Goal: Navigation & Orientation: Find specific page/section

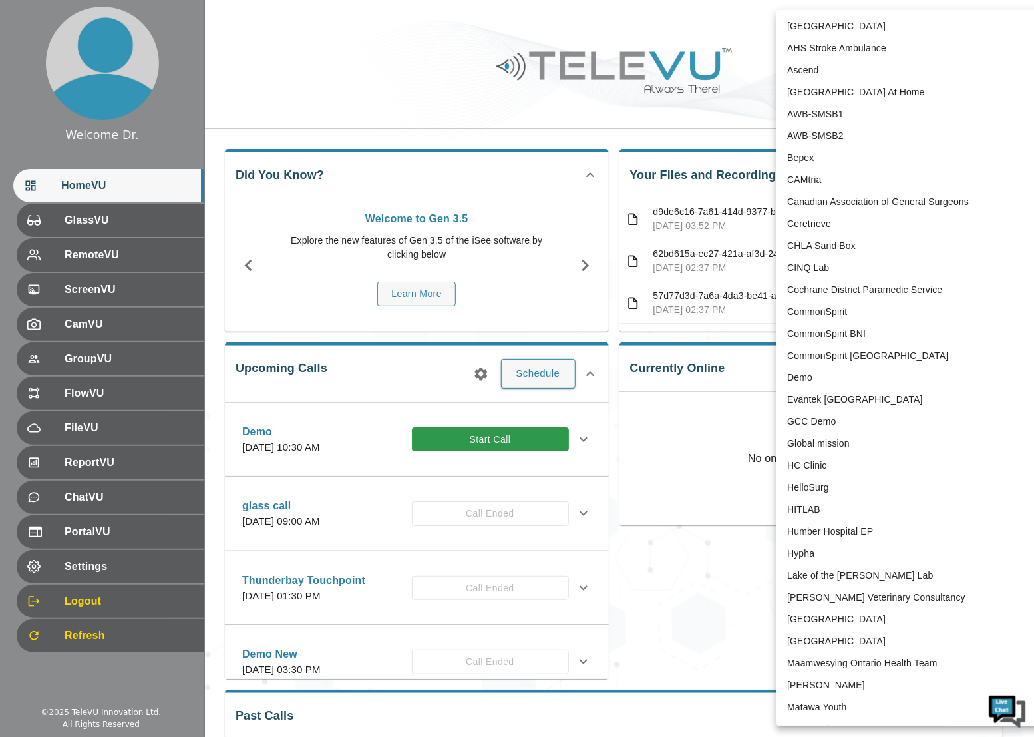
click at [886, 27] on body "Welcome Dr. HomeVU GlassVU RemoteVU ScreenVU CamVU GroupVU FlowVU FileVU Report…" at bounding box center [517, 432] width 1034 height 864
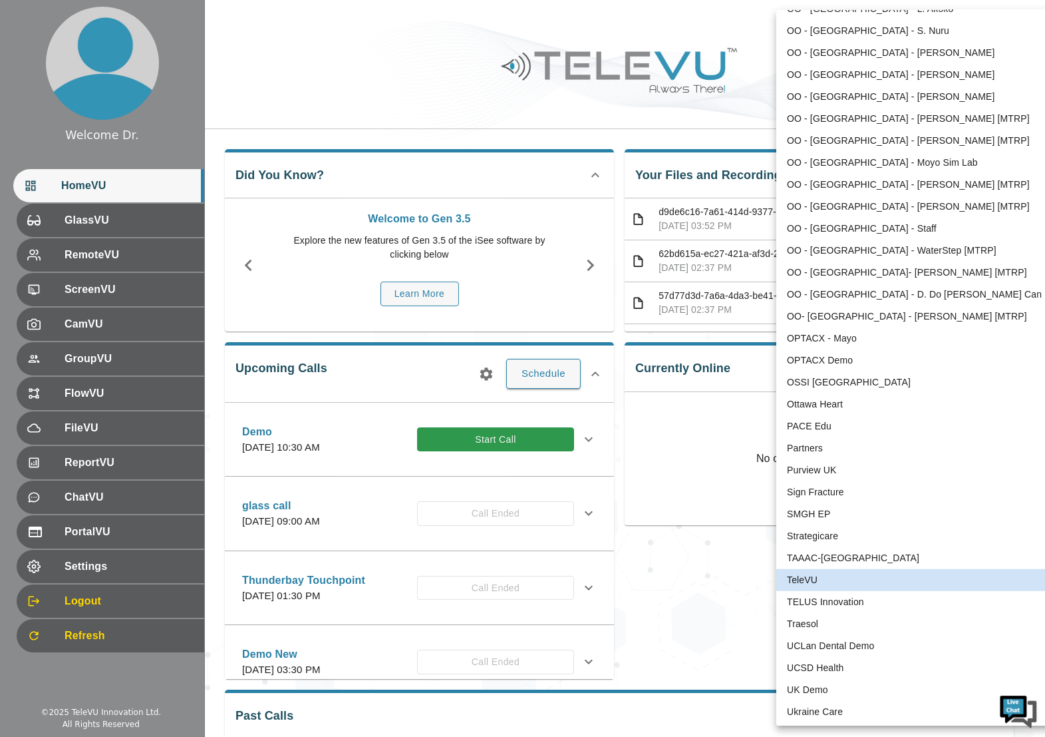
scroll to position [2454, 0]
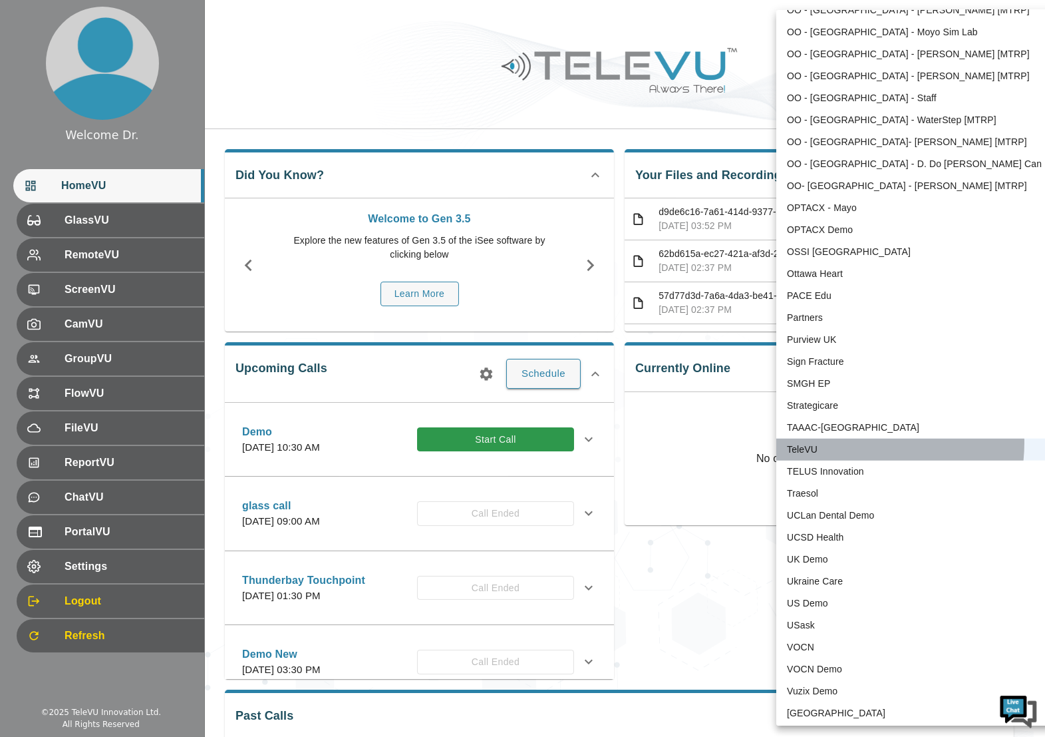
click at [848, 439] on li "TeleVU" at bounding box center [915, 450] width 276 height 22
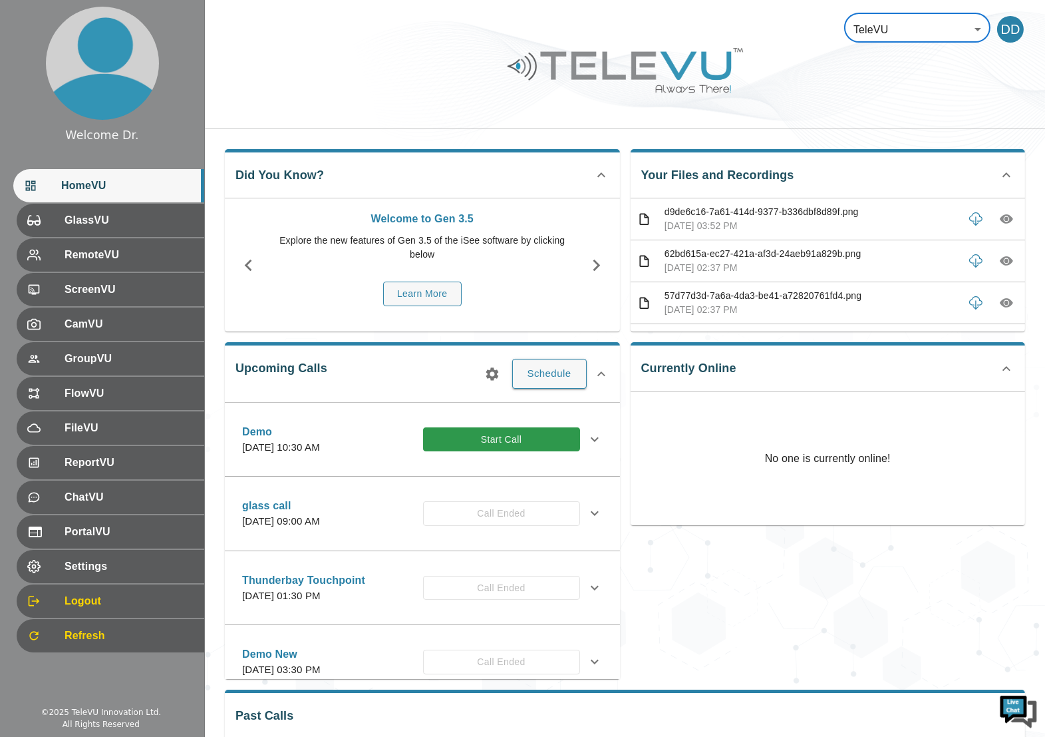
click at [899, 24] on body "Welcome Dr. HomeVU GlassVU RemoteVU ScreenVU CamVU GroupVU FlowVU FileVU Report…" at bounding box center [522, 432] width 1045 height 864
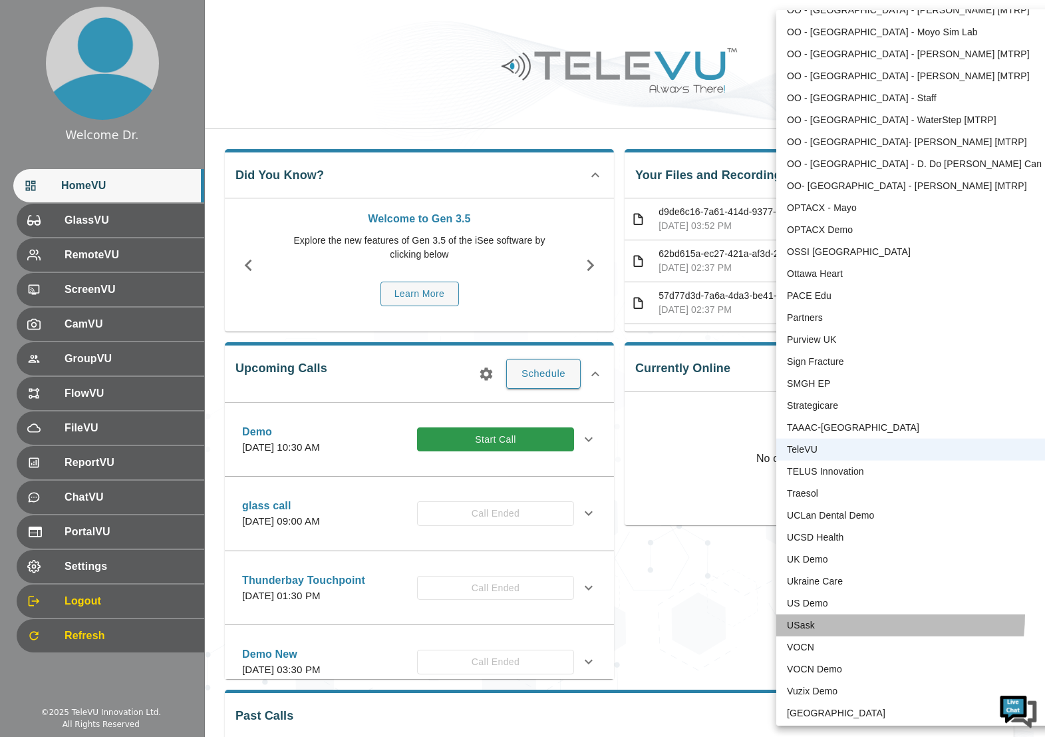
click at [829, 614] on li "USask" at bounding box center [915, 625] width 276 height 22
type input "12"
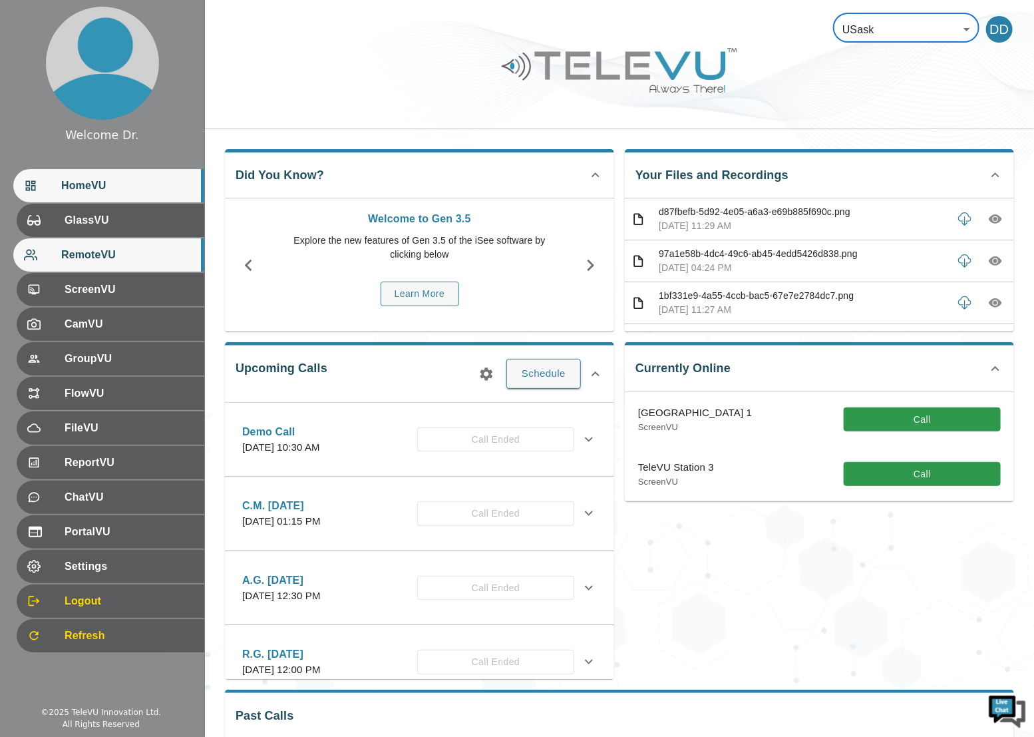
click at [100, 243] on div "RemoteVU" at bounding box center [108, 254] width 191 height 33
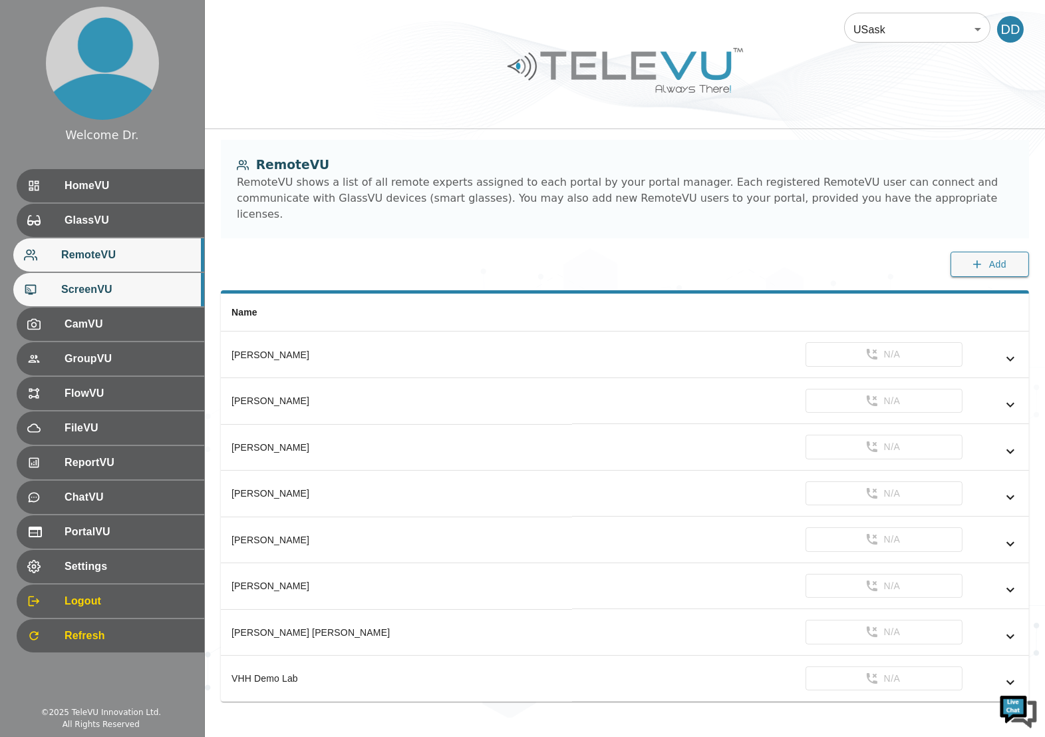
click at [106, 286] on span "ScreenVU" at bounding box center [127, 289] width 132 height 16
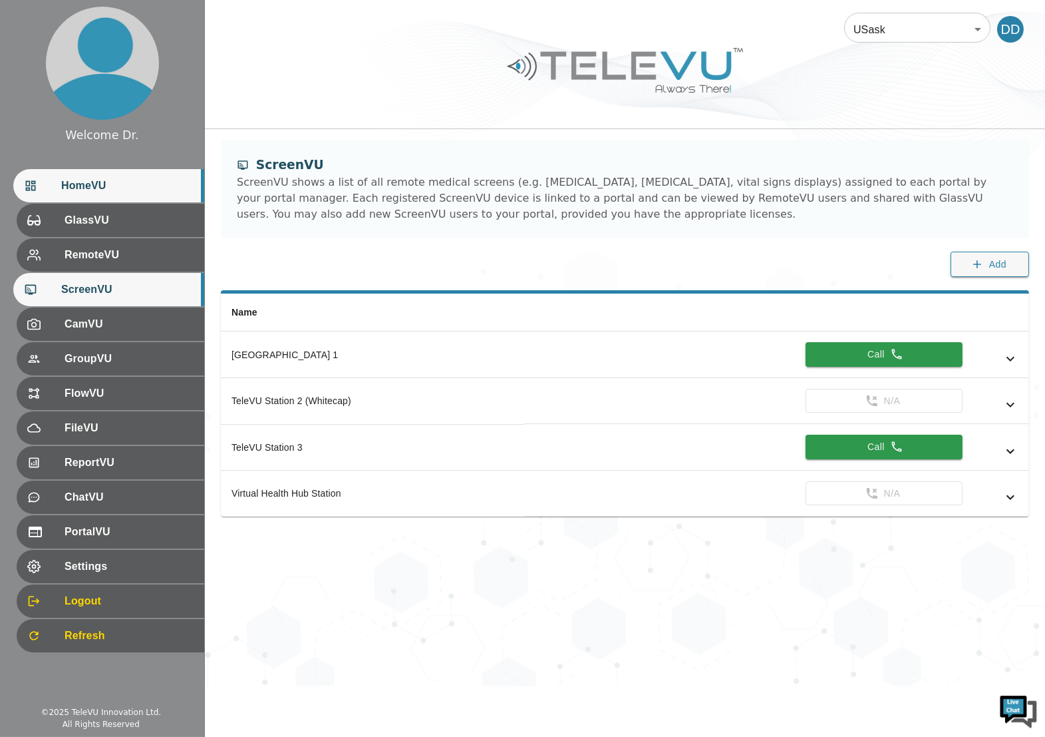
click at [113, 190] on span "HomeVU" at bounding box center [127, 186] width 132 height 16
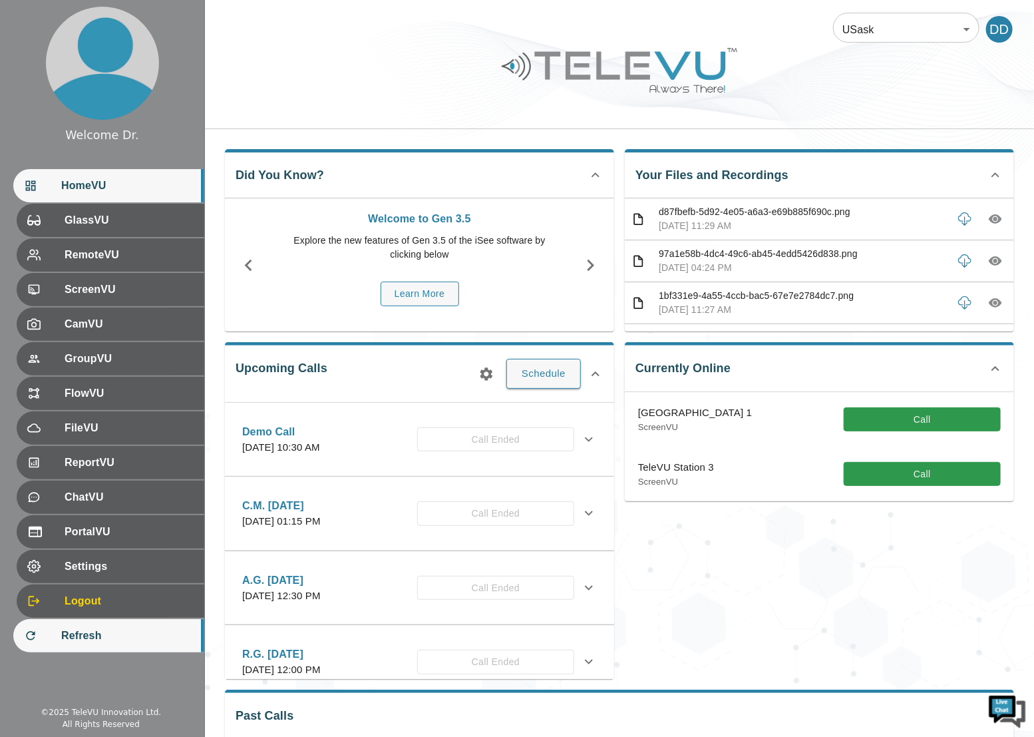
click at [98, 631] on span "Refresh" at bounding box center [127, 636] width 132 height 16
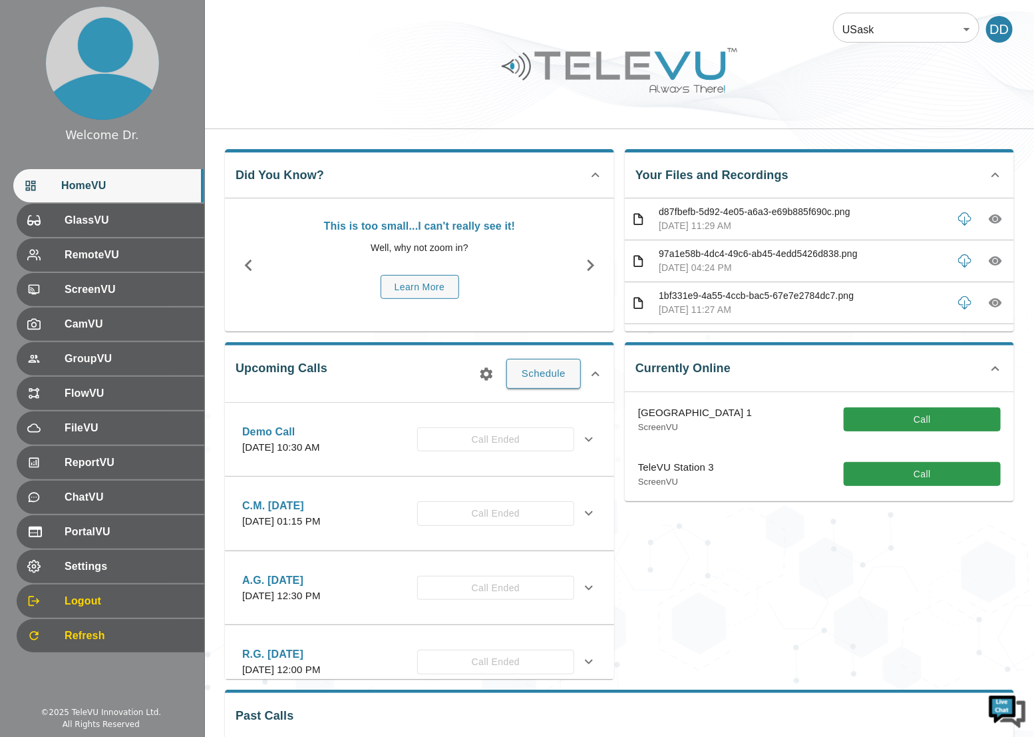
click at [938, 30] on body "Welcome Dr. HomeVU GlassVU RemoteVU ScreenVU CamVU GroupVU FlowVU FileVU Report…" at bounding box center [517, 432] width 1034 height 864
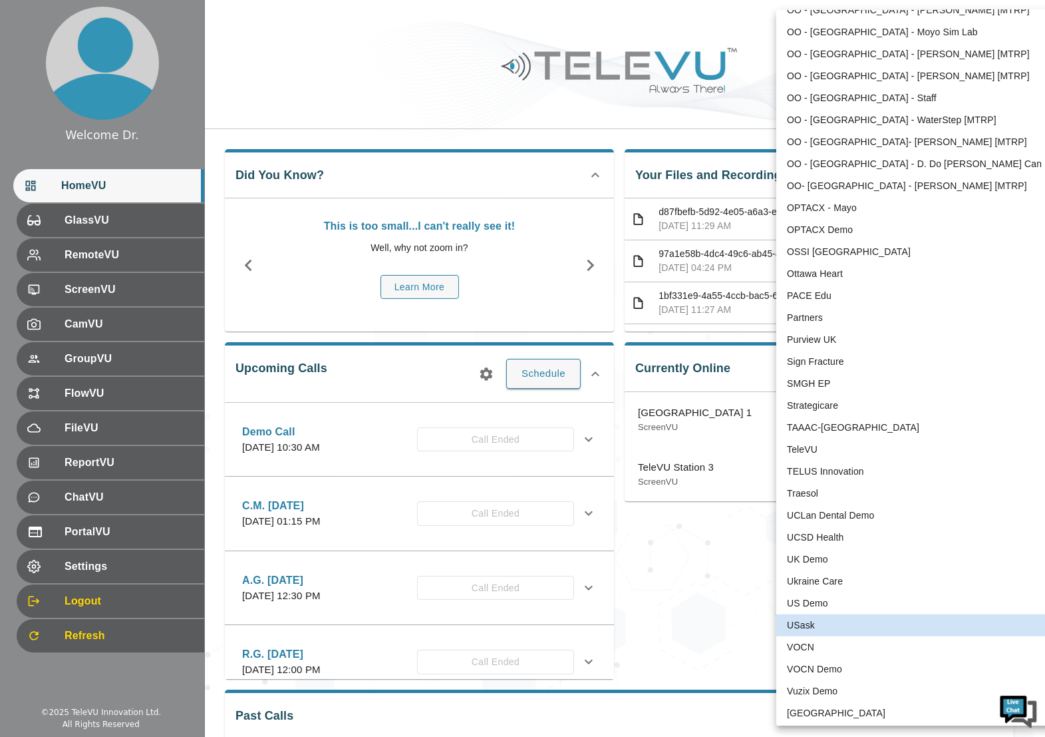
scroll to position [1862, 0]
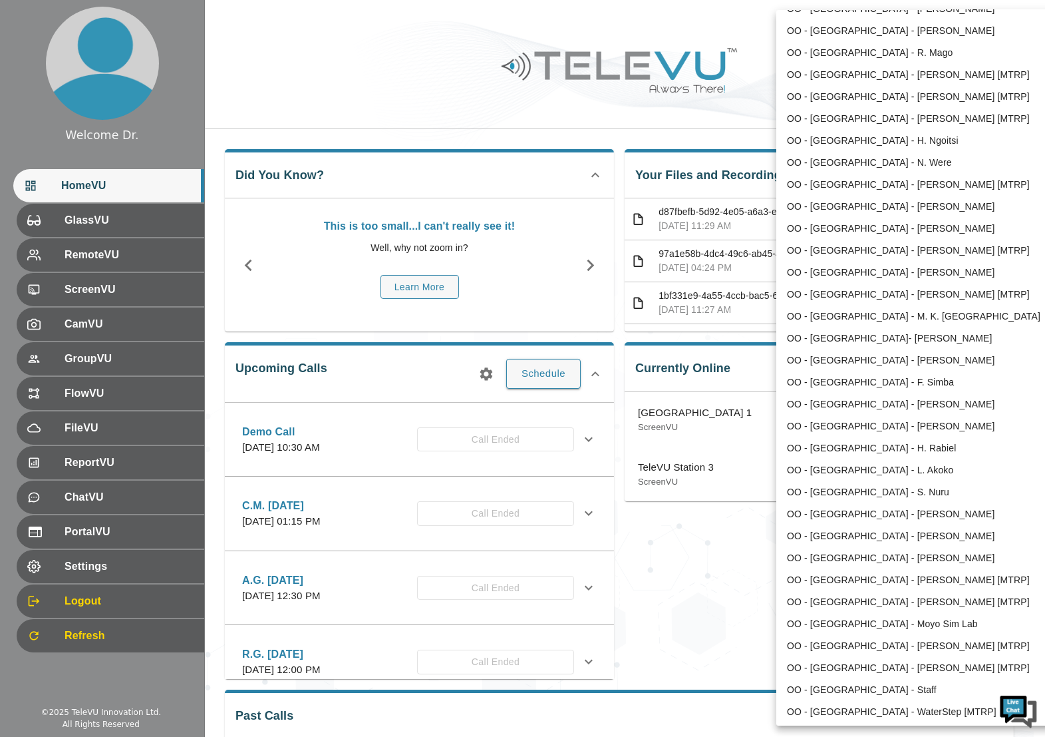
click at [295, 79] on div at bounding box center [522, 368] width 1045 height 737
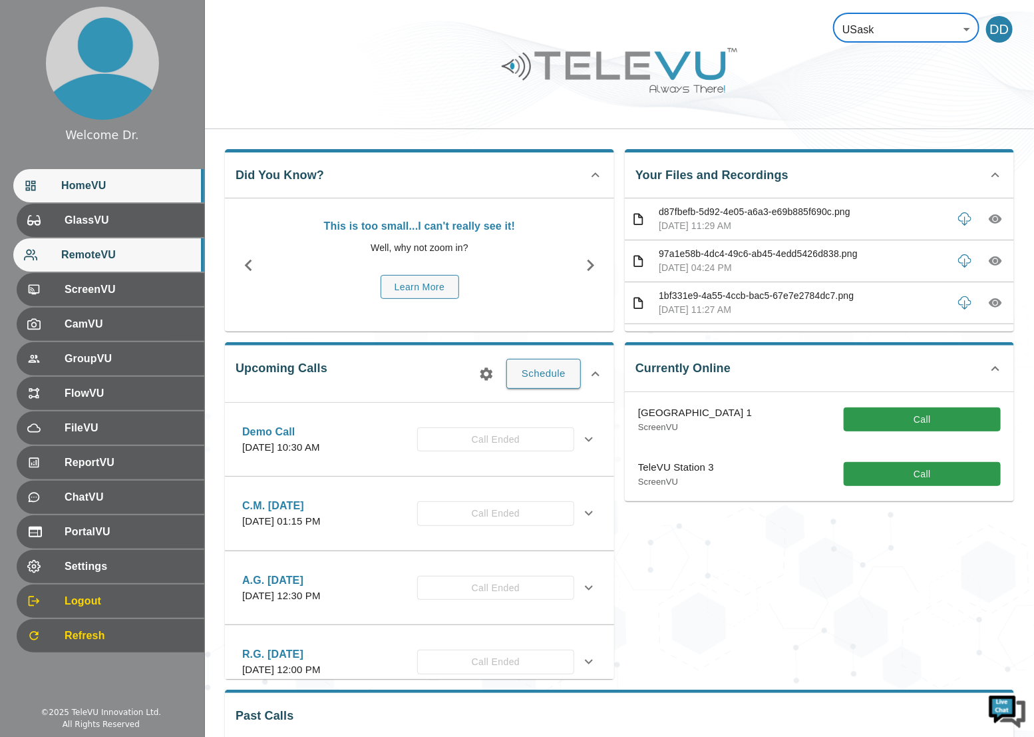
click at [100, 258] on span "RemoteVU" at bounding box center [127, 255] width 132 height 16
